Goal: Contribute content

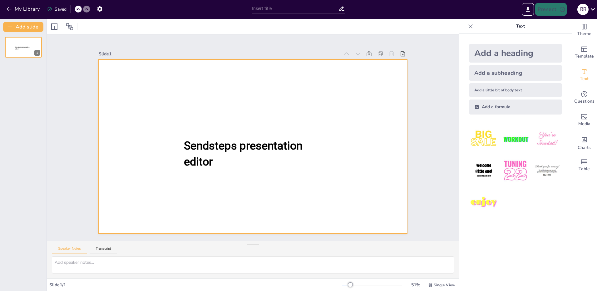
type input "New Sendsteps"
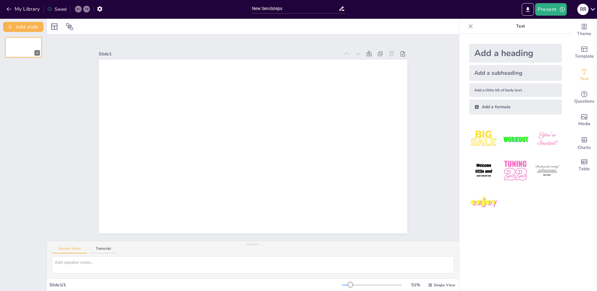
click at [504, 51] on div "Add a heading" at bounding box center [516, 53] width 92 height 19
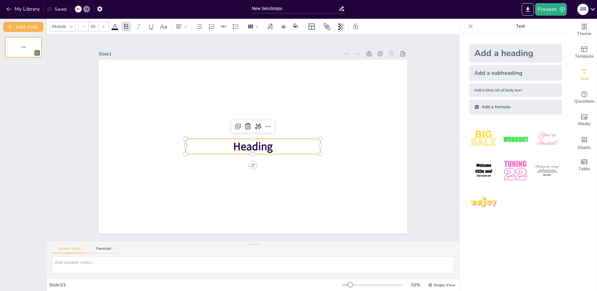
click at [294, 141] on p "Heading" at bounding box center [253, 145] width 135 height 15
click at [272, 149] on p "Heading" at bounding box center [253, 145] width 135 height 15
click at [262, 151] on span "Heading" at bounding box center [252, 146] width 39 height 15
click at [509, 25] on p "Text" at bounding box center [521, 26] width 90 height 15
drag, startPoint x: 268, startPoint y: 141, endPoint x: 267, endPoint y: 145, distance: 4.4
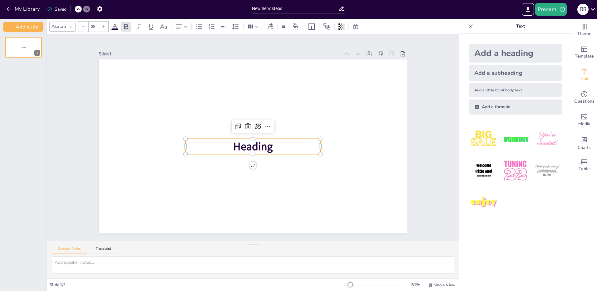
click at [267, 143] on span "Heading" at bounding box center [252, 146] width 39 height 15
click at [267, 147] on span "Heading" at bounding box center [252, 146] width 39 height 15
click at [268, 147] on span "Heading" at bounding box center [252, 146] width 39 height 15
click at [273, 145] on p "Heading" at bounding box center [253, 145] width 135 height 15
click at [67, 25] on div at bounding box center [70, 26] width 7 height 7
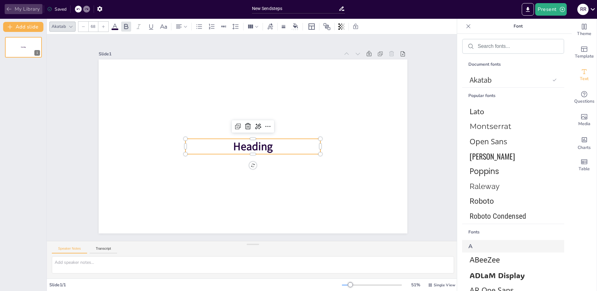
click at [28, 8] on button "My Library" at bounding box center [24, 9] width 38 height 10
